Goal: Task Accomplishment & Management: Use online tool/utility

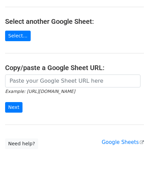
scroll to position [89, 0]
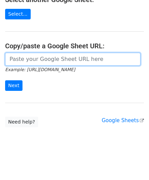
click at [33, 54] on input "url" at bounding box center [72, 59] width 135 height 13
paste input "[URL][DOMAIN_NAME]"
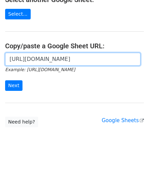
scroll to position [0, 143]
type input "[URL][DOMAIN_NAME]"
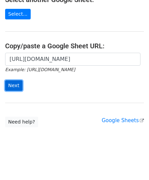
click at [13, 83] on input "Next" at bounding box center [13, 85] width 17 height 11
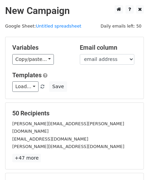
scroll to position [83, 0]
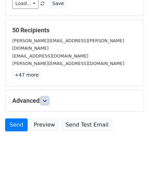
click at [46, 99] on icon at bounding box center [45, 101] width 4 height 4
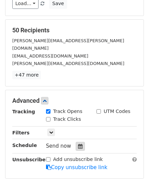
click at [78, 144] on icon at bounding box center [80, 146] width 4 height 5
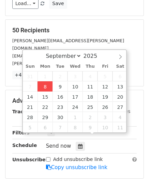
type input "[DATE] 12:00"
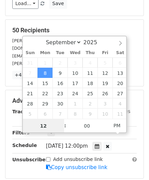
paste input "Hour"
type input "2"
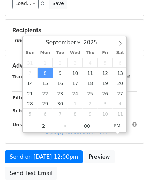
type input "2025-09-08 14:00"
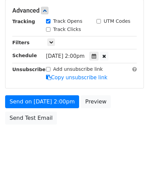
scroll to position [166, 0]
